Goal: Information Seeking & Learning: Learn about a topic

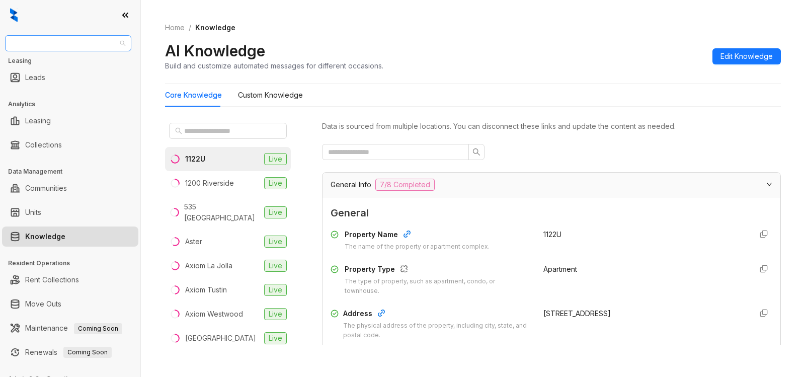
click at [76, 43] on span "Raintree Partners" at bounding box center [68, 43] width 114 height 15
type input "******"
click at [75, 62] on div "United Apartment Group" at bounding box center [68, 63] width 110 height 11
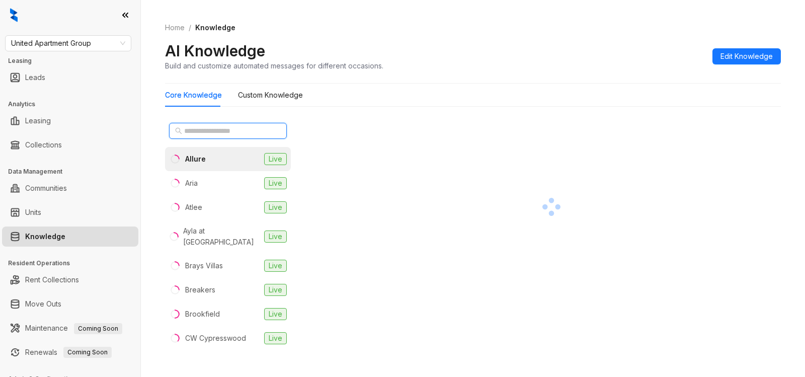
click at [235, 135] on input "text" at bounding box center [228, 130] width 89 height 11
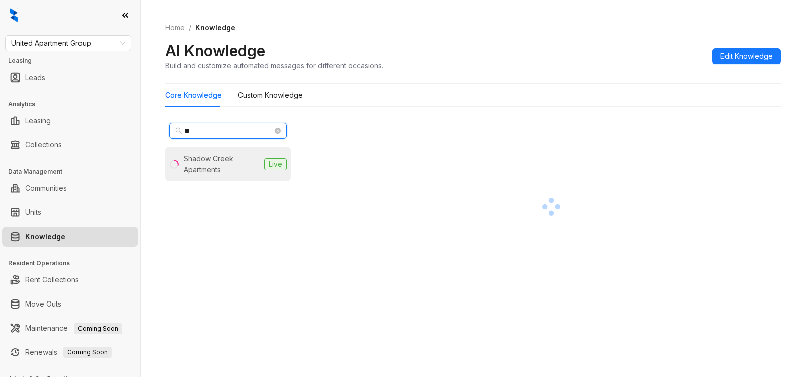
type input "**"
click at [229, 162] on div "Shadow Creek Apartments" at bounding box center [222, 164] width 77 height 22
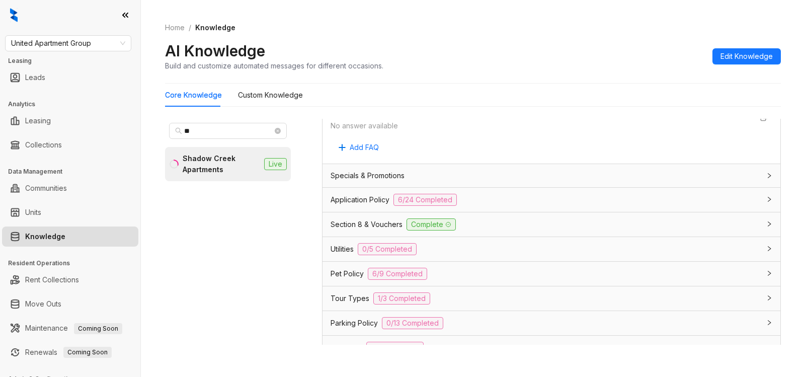
scroll to position [743, 0]
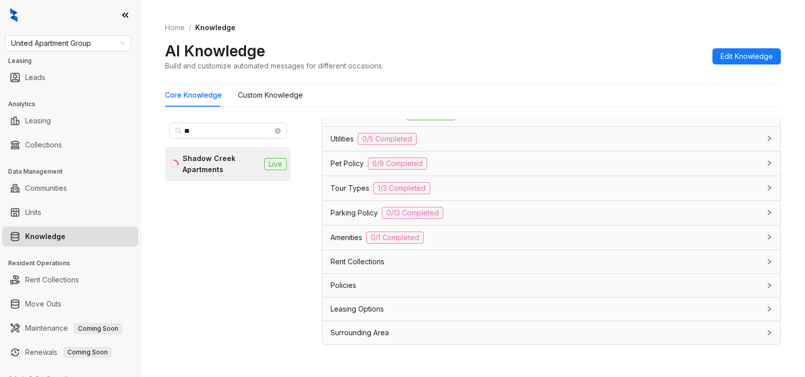
drag, startPoint x: 375, startPoint y: 309, endPoint x: 389, endPoint y: 313, distance: 14.7
click at [374, 309] on span "Leasing Options" at bounding box center [357, 309] width 53 height 11
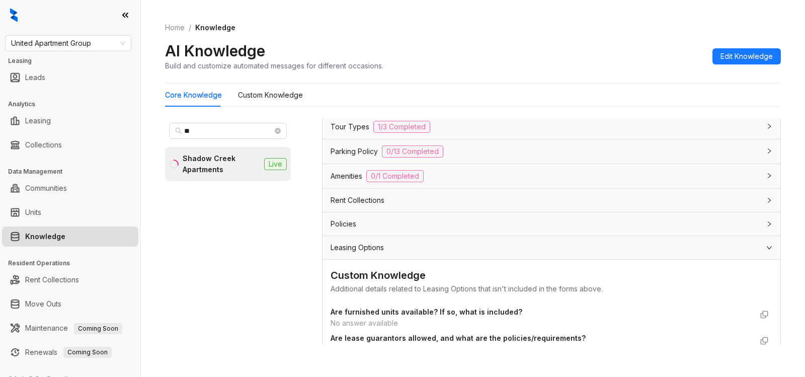
scroll to position [787, 0]
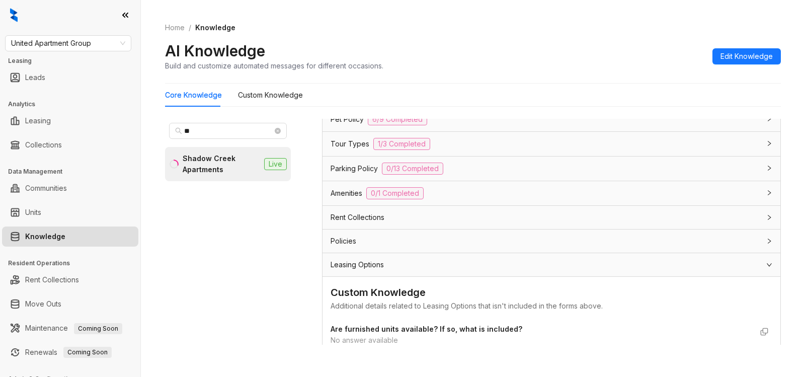
click at [579, 243] on div "Policies" at bounding box center [546, 241] width 430 height 11
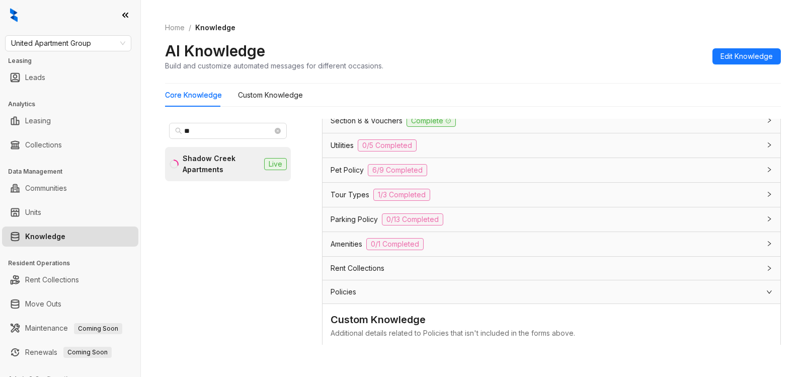
scroll to position [692, 0]
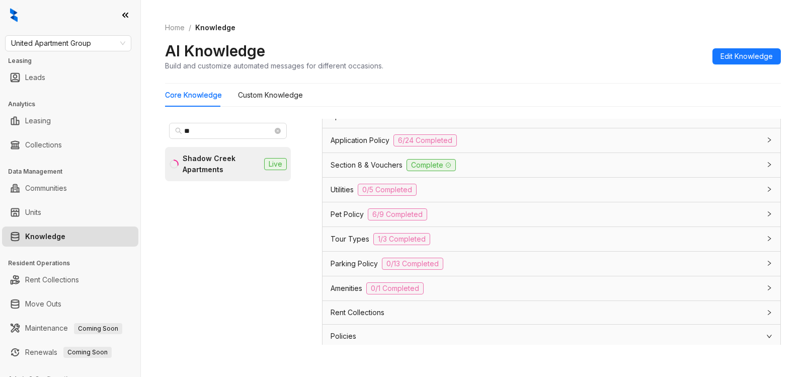
click at [479, 138] on div "Application Policy 6/24 Completed" at bounding box center [546, 140] width 430 height 12
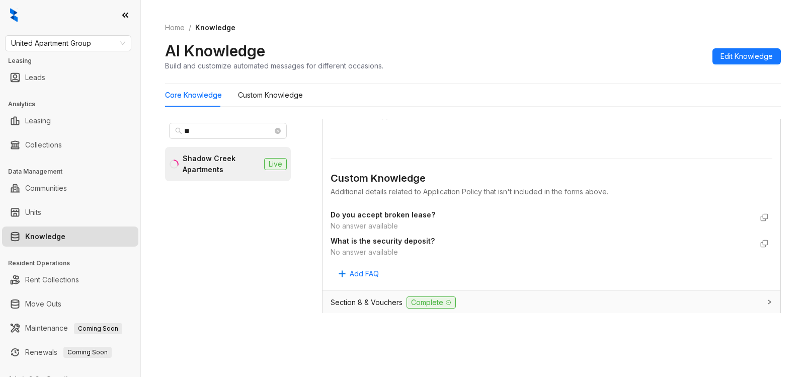
scroll to position [1781, 0]
